Goal: Find specific fact: Find specific fact

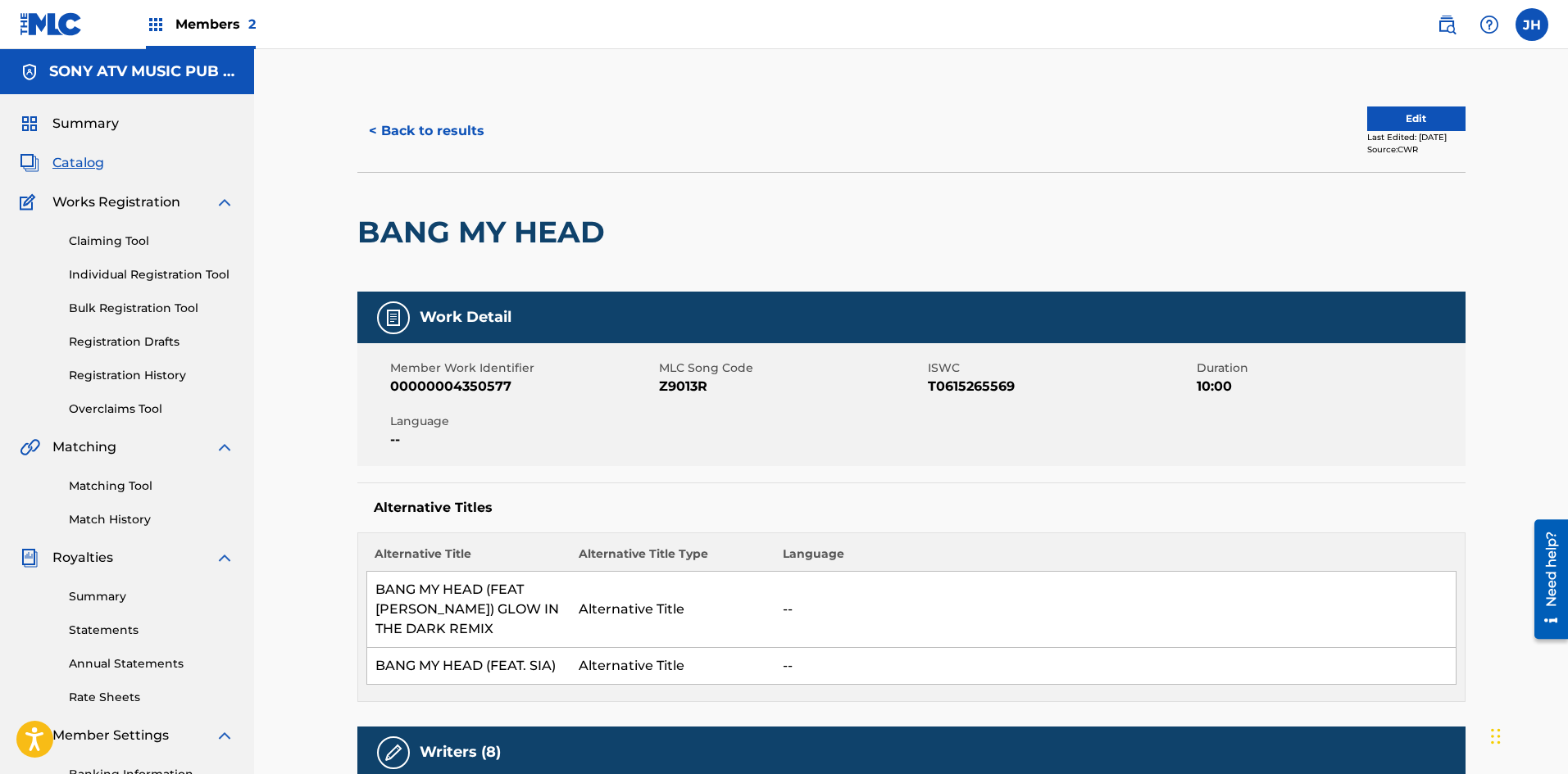
click at [411, 136] on button "< Back to results" at bounding box center [426, 131] width 139 height 41
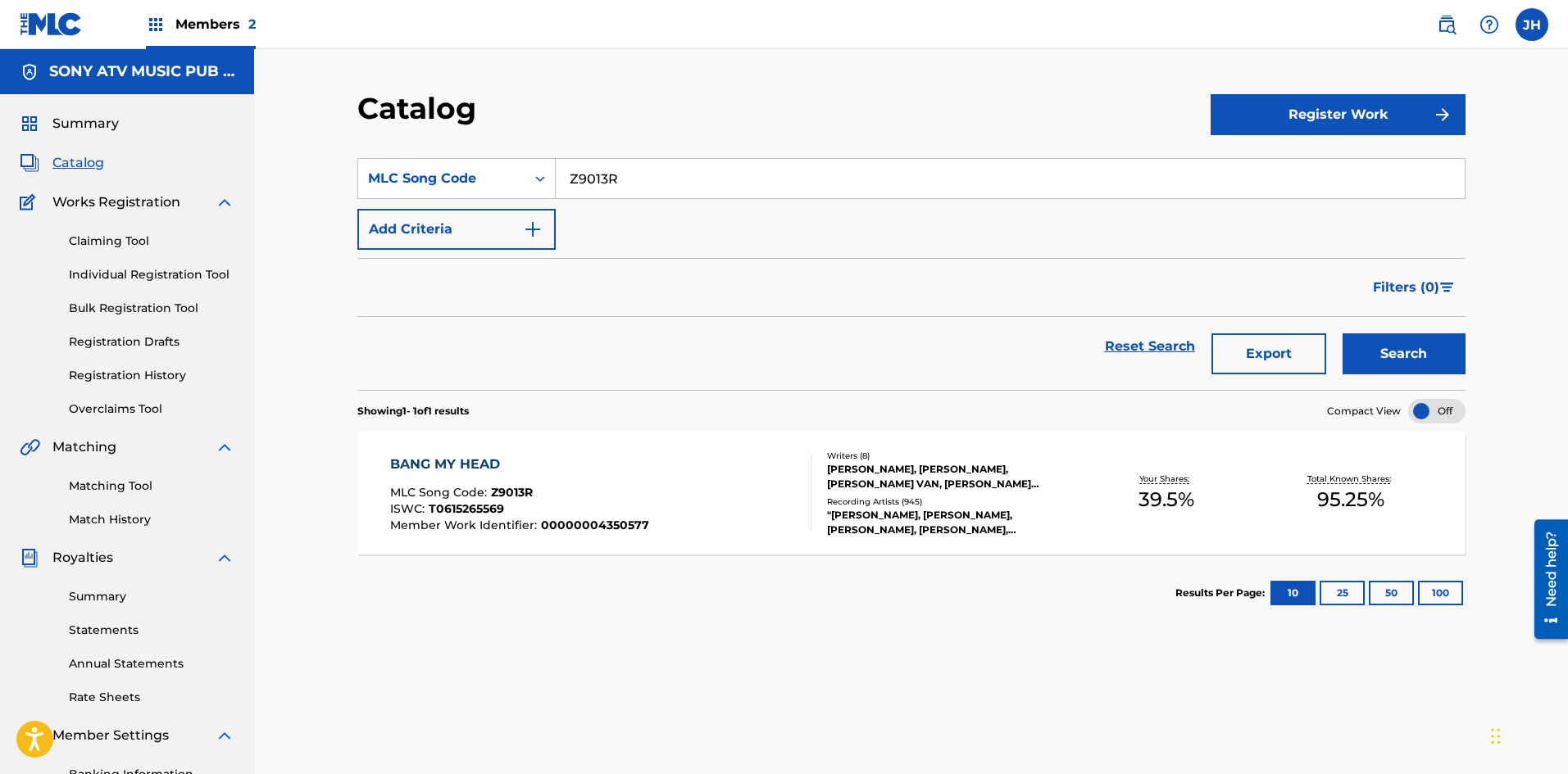
click at [622, 179] on input "Z9013R" at bounding box center [1009, 179] width 908 height 39
click at [621, 179] on input "Z9013R" at bounding box center [1009, 179] width 908 height 39
paste input "W46700"
type input "W46700"
click at [1402, 348] on button "Search" at bounding box center [1404, 353] width 123 height 41
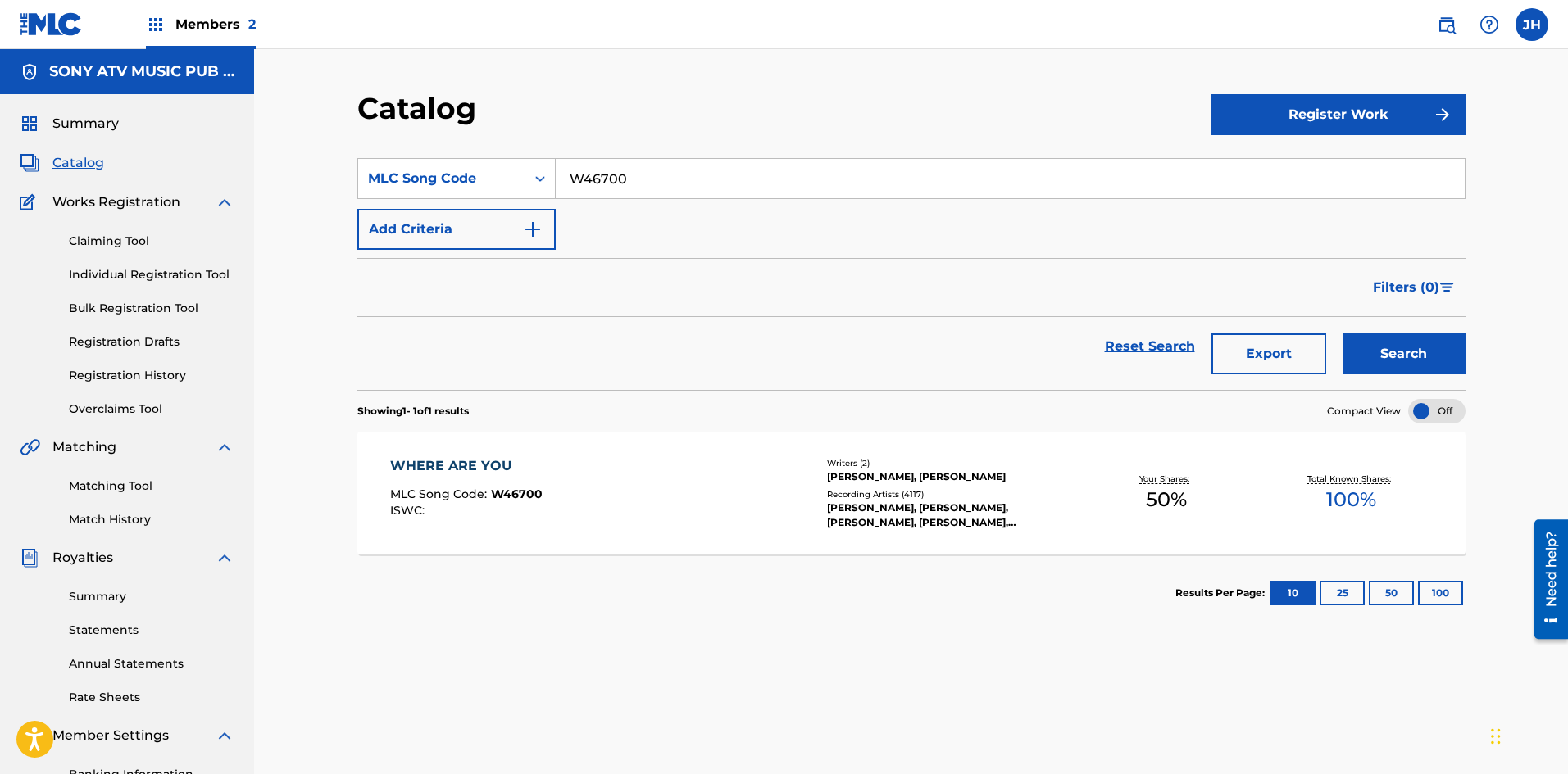
click at [687, 522] on div "WHERE ARE YOU MLC Song Code : W46700 ISWC :" at bounding box center [600, 493] width 422 height 74
